Goal: Transaction & Acquisition: Purchase product/service

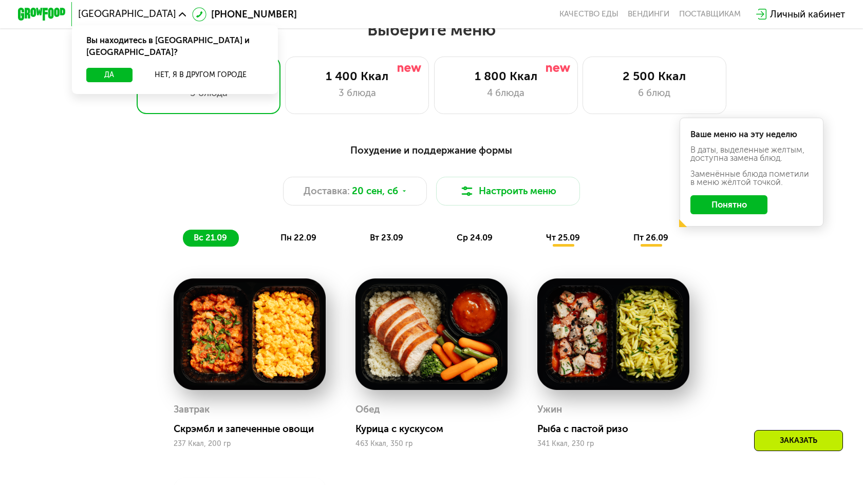
scroll to position [773, 0]
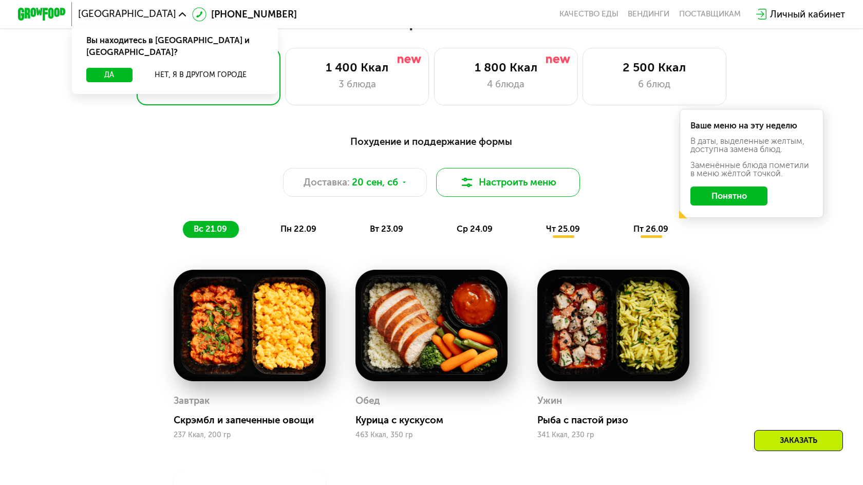
click at [496, 183] on button "Настроить меню" at bounding box center [508, 182] width 144 height 29
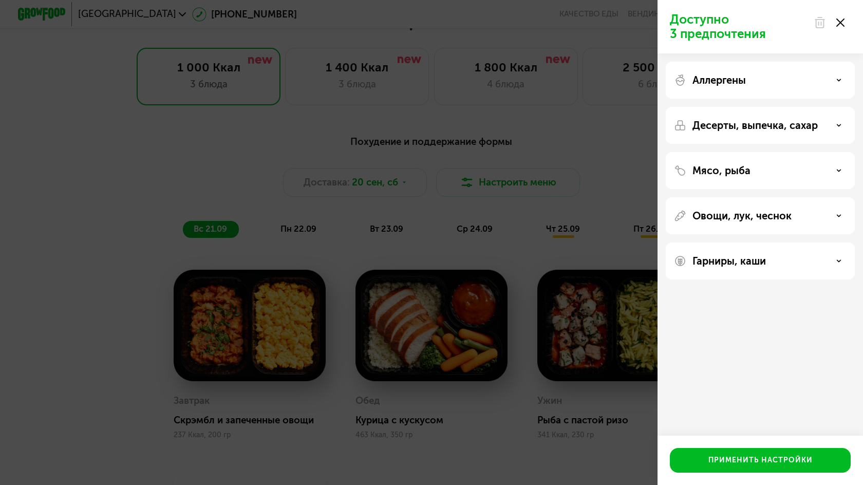
click at [614, 148] on div "Доступно 3 предпочтения Аллергены Десерты, выпечка, сахар Мясо, рыба Овощи, лук…" at bounding box center [431, 242] width 863 height 485
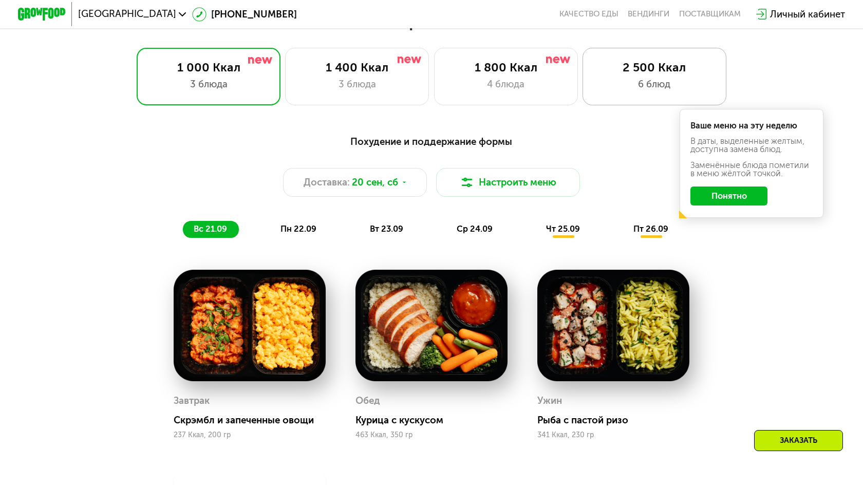
click at [643, 74] on div "2 500 Ккал" at bounding box center [654, 67] width 119 height 14
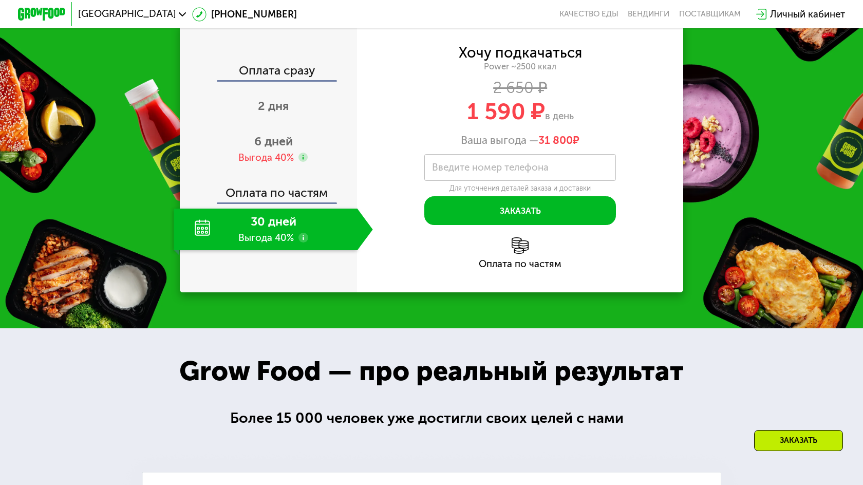
scroll to position [1580, 0]
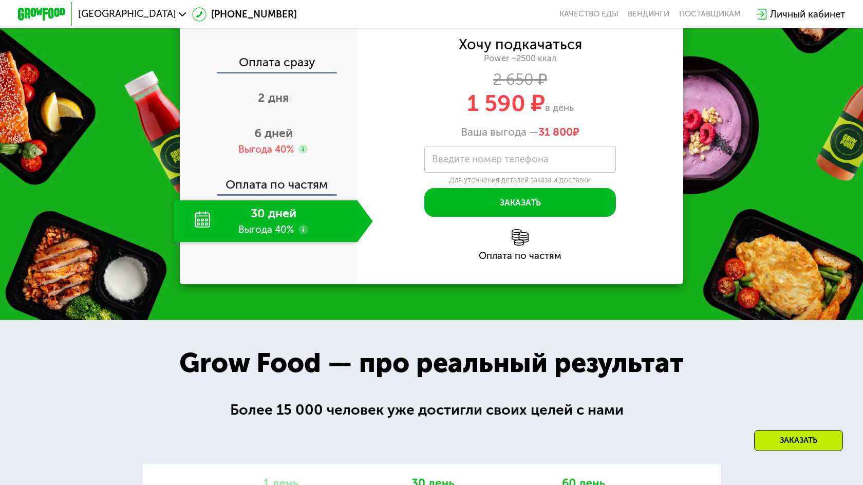
click at [286, 243] on div "30 дней Выгода 40%" at bounding box center [265, 221] width 183 height 42
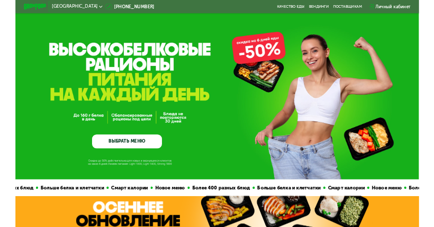
scroll to position [0, 0]
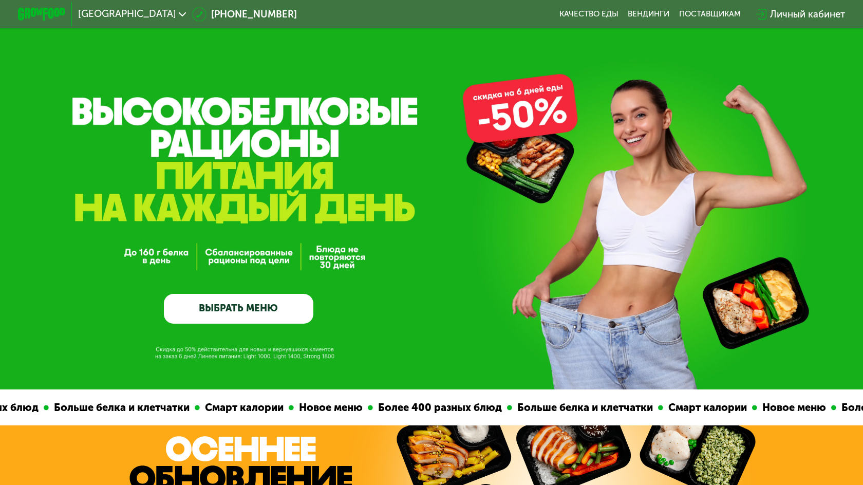
click at [67, 80] on div "GrowFood — доставка правильного питания ВЫБРАТЬ МЕНЮ" at bounding box center [431, 195] width 863 height 390
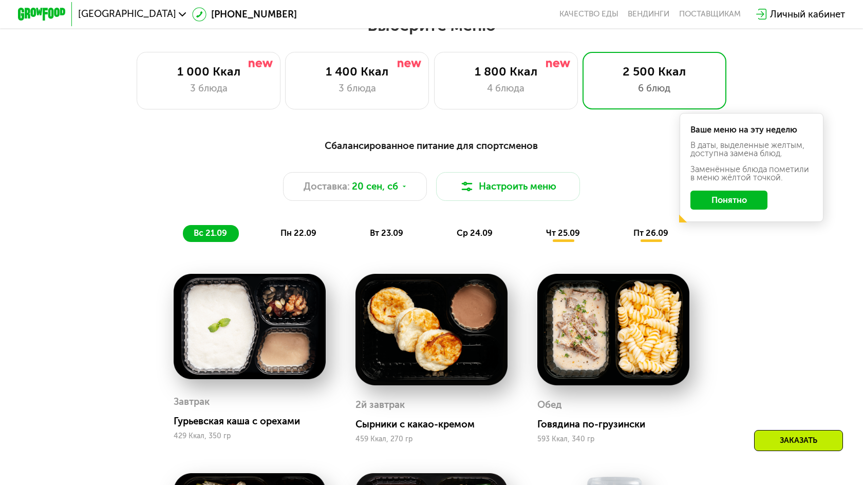
scroll to position [776, 0]
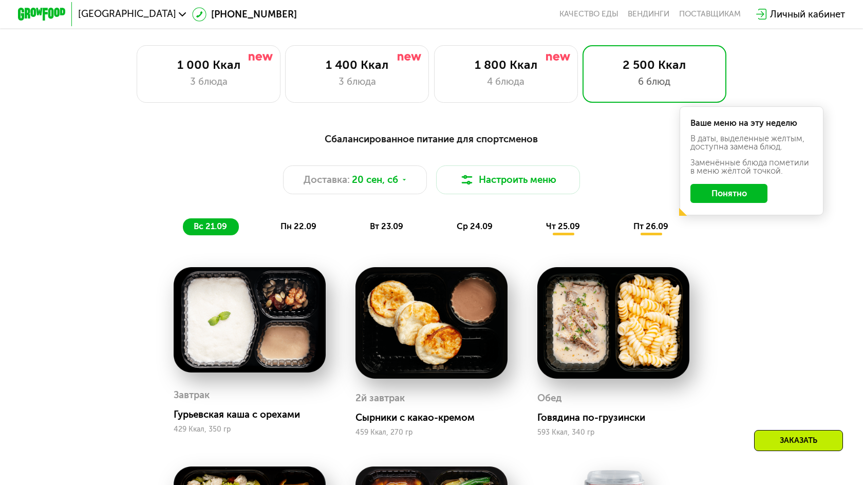
click at [306, 230] on span "пн 22.09" at bounding box center [299, 227] width 36 height 10
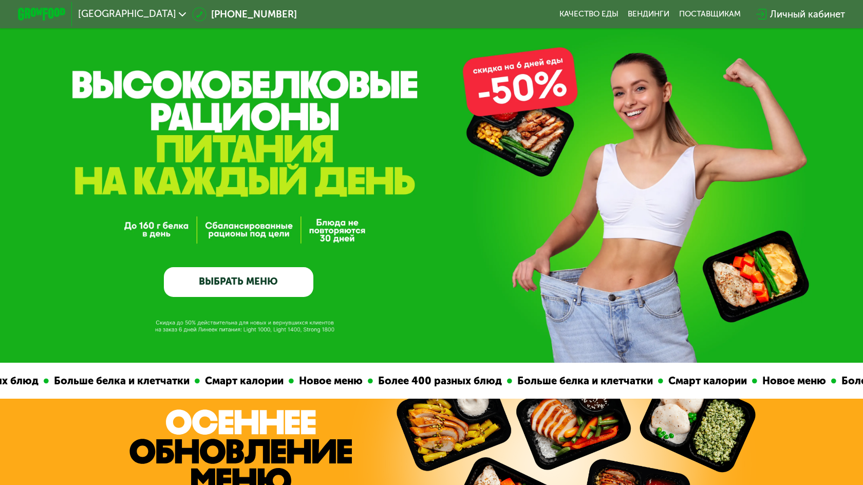
scroll to position [28, 0]
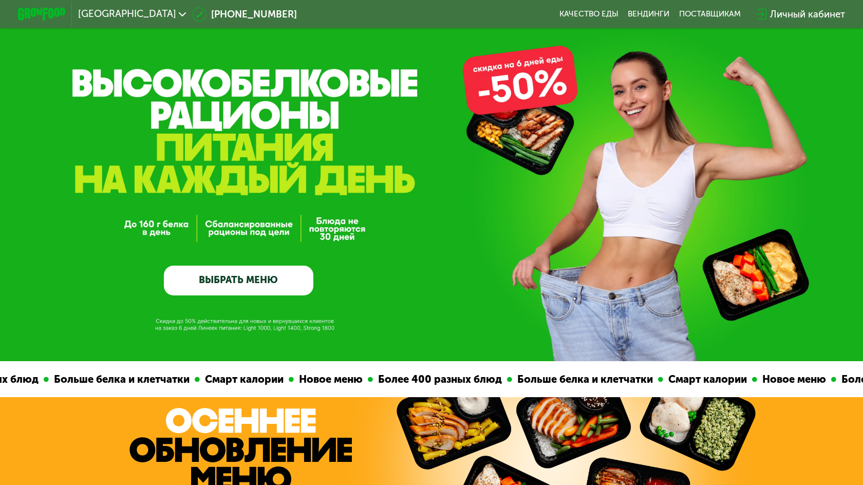
click at [274, 279] on link "ВЫБРАТЬ МЕНЮ" at bounding box center [239, 281] width 150 height 30
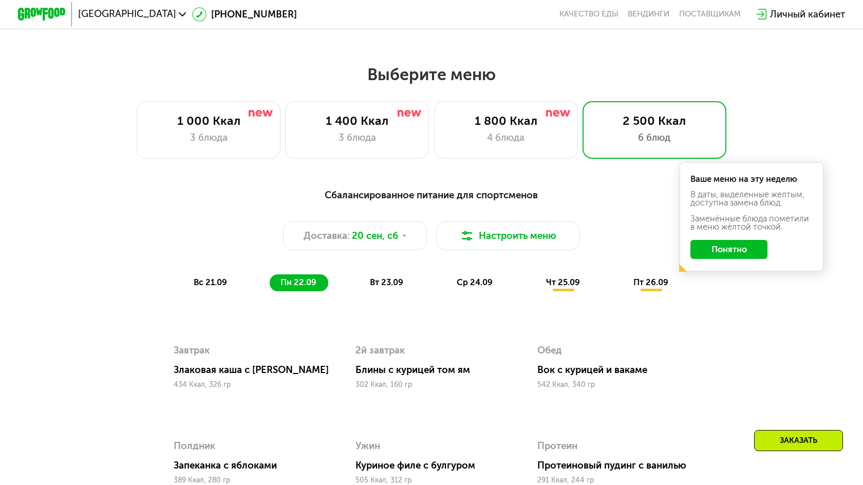
scroll to position [756, 0]
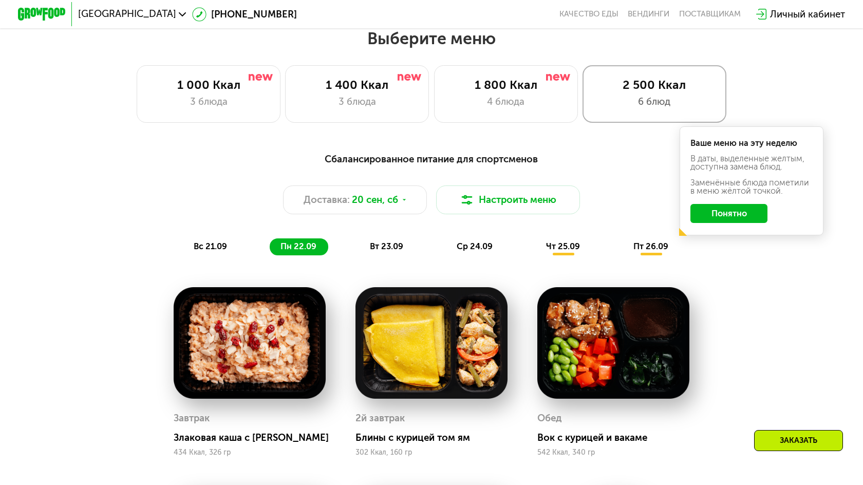
click at [620, 103] on div "6 блюд" at bounding box center [654, 102] width 119 height 14
click at [704, 220] on button "Понятно" at bounding box center [730, 213] width 78 height 19
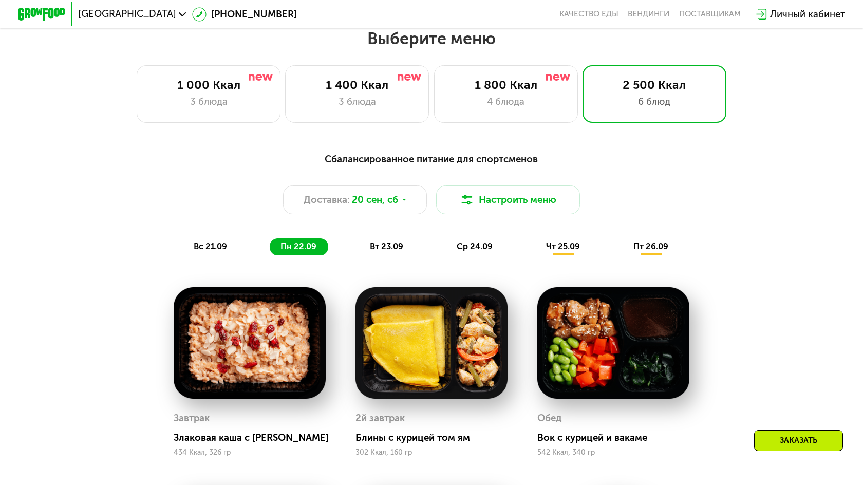
click at [780, 443] on div "Заказать" at bounding box center [798, 440] width 89 height 21
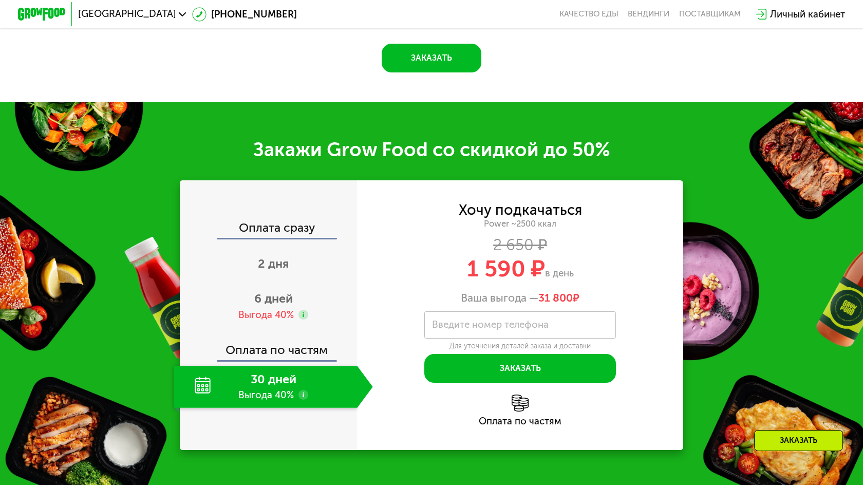
scroll to position [1626, 0]
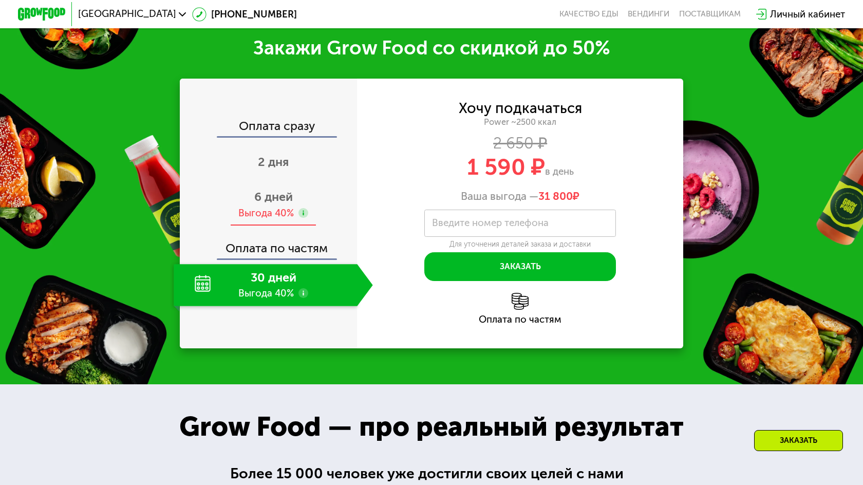
click at [289, 216] on div "Выгода 40%" at bounding box center [266, 213] width 56 height 13
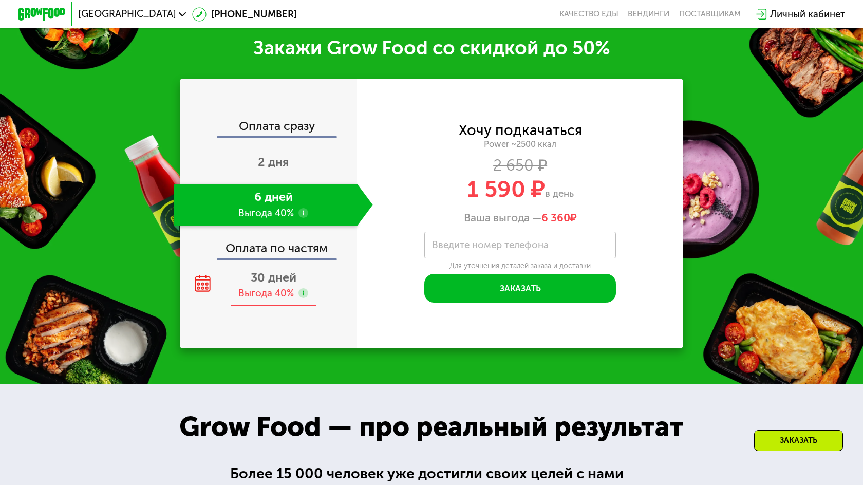
click at [274, 284] on div "30 дней Выгода 40%" at bounding box center [273, 285] width 199 height 42
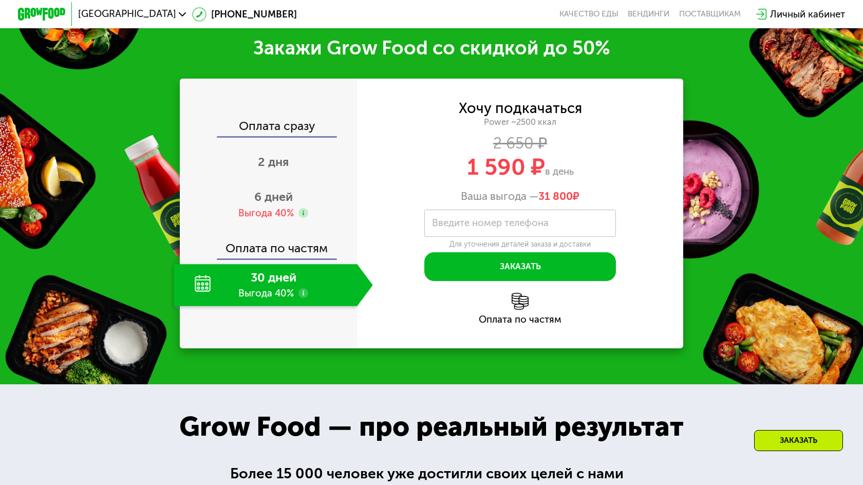
click at [521, 300] on img at bounding box center [520, 301] width 17 height 17
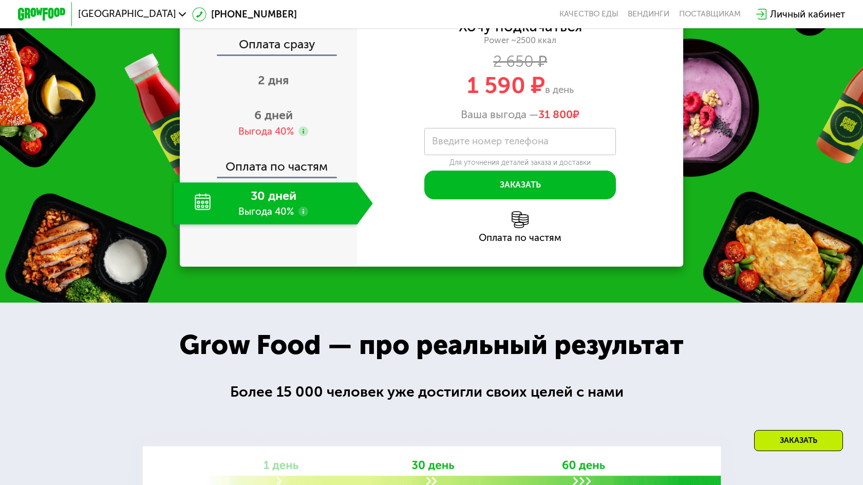
scroll to position [1683, 0]
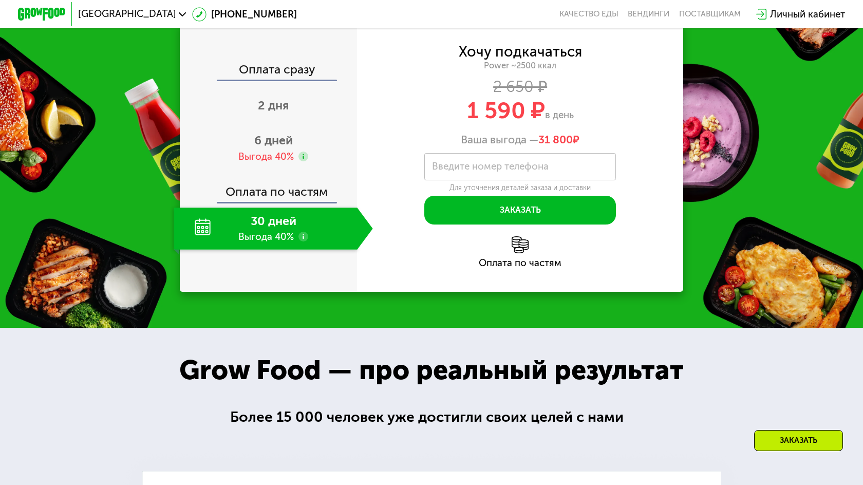
click at [776, 449] on div "Заказать" at bounding box center [798, 440] width 89 height 21
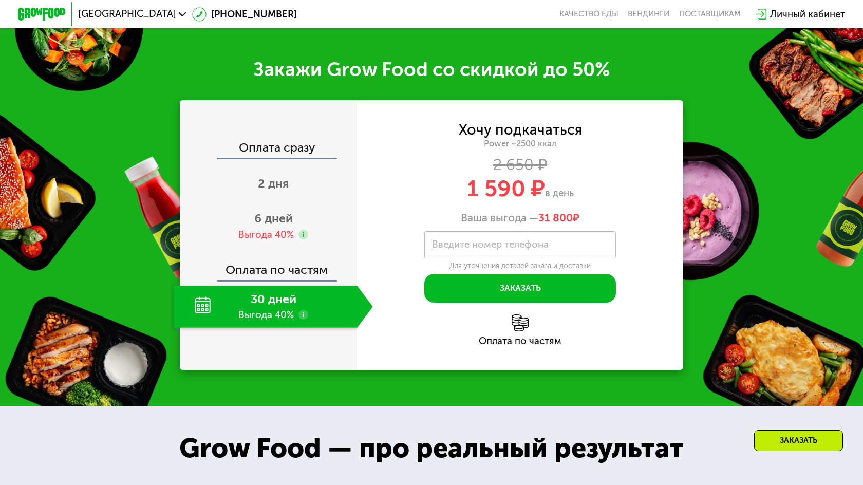
scroll to position [1601, 0]
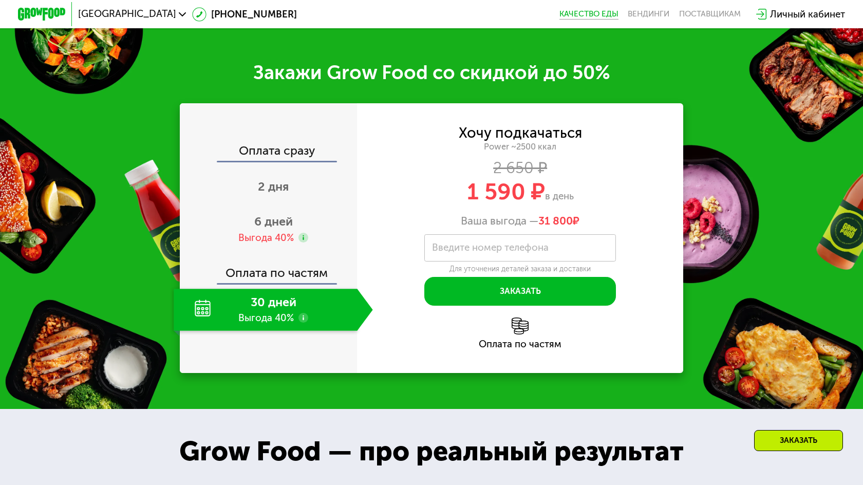
click at [581, 16] on link "Качество еды" at bounding box center [589, 14] width 59 height 10
